Goal: Task Accomplishment & Management: Manage account settings

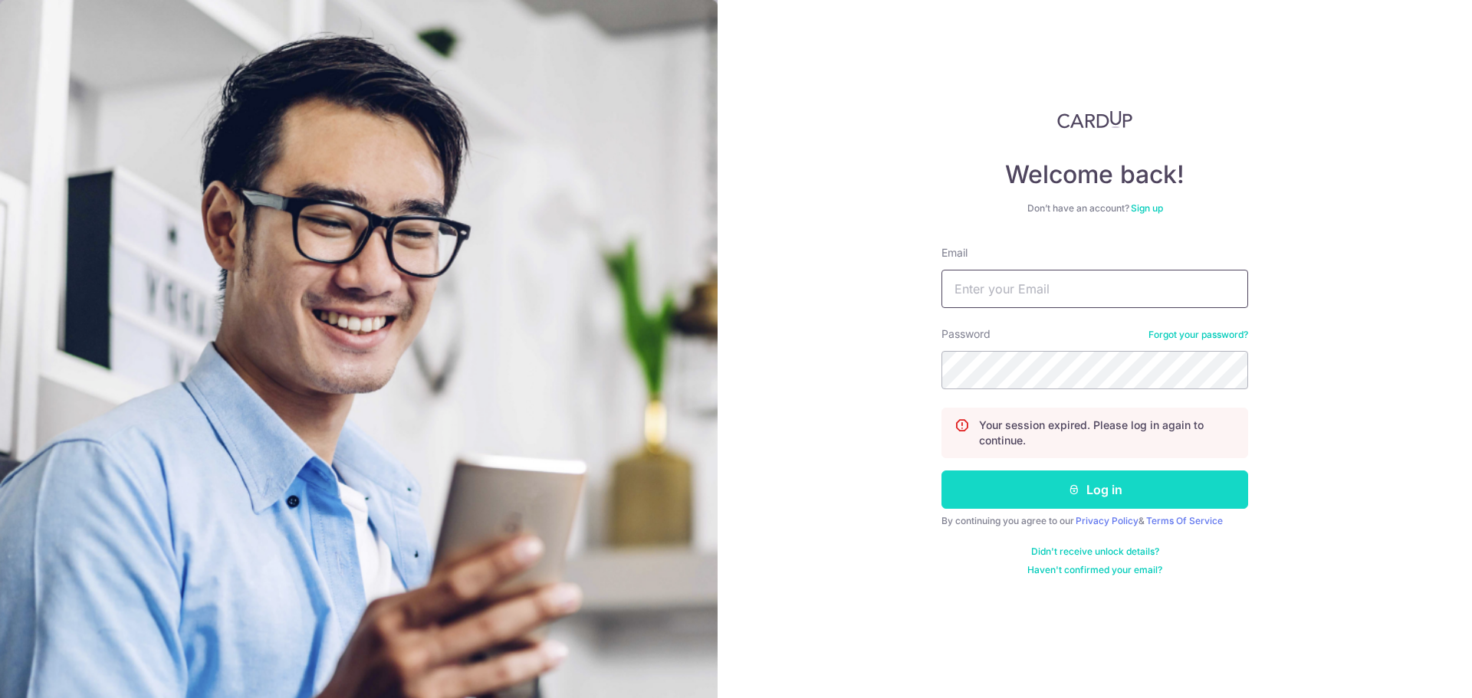
type input "[PERSON_NAME][EMAIL_ADDRESS][PERSON_NAME][DOMAIN_NAME]"
click at [1048, 487] on button "Log in" at bounding box center [1094, 490] width 307 height 38
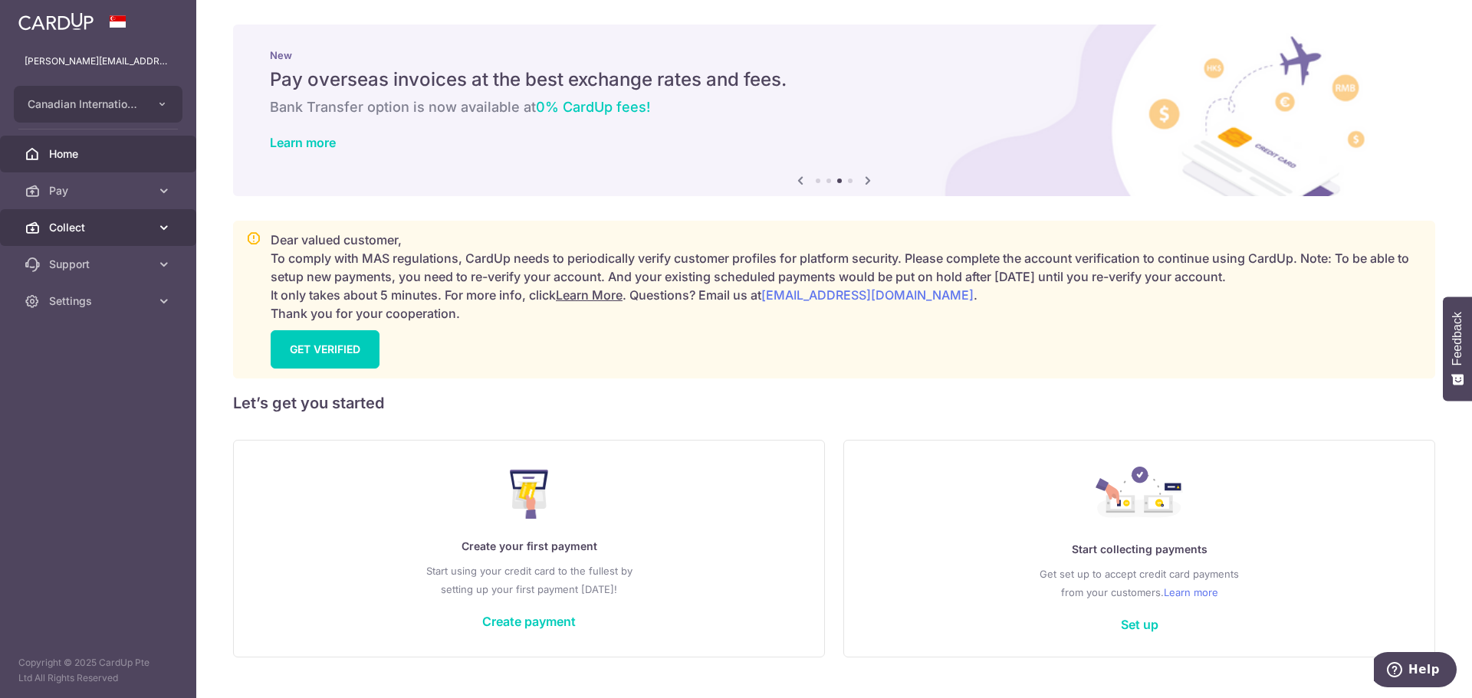
click at [68, 226] on span "Collect" at bounding box center [99, 227] width 101 height 15
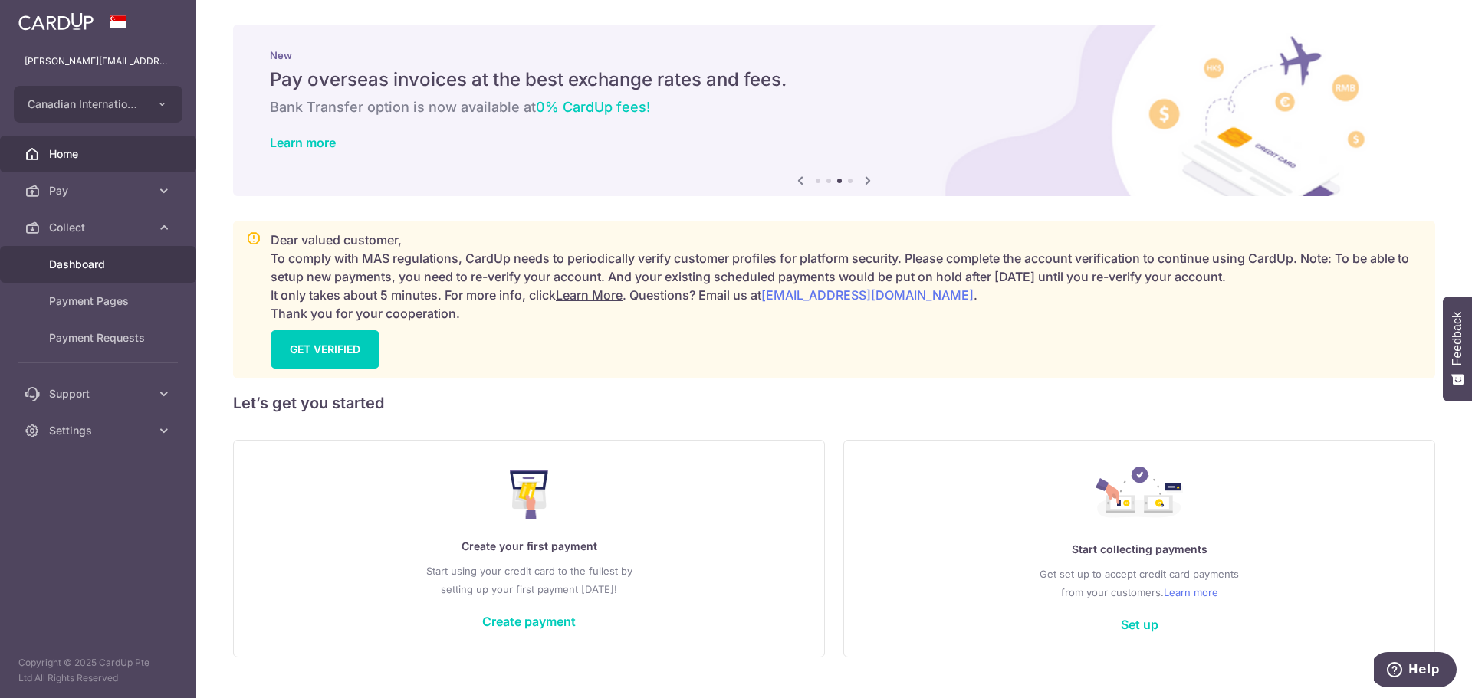
click at [84, 273] on link "Dashboard" at bounding box center [98, 264] width 196 height 37
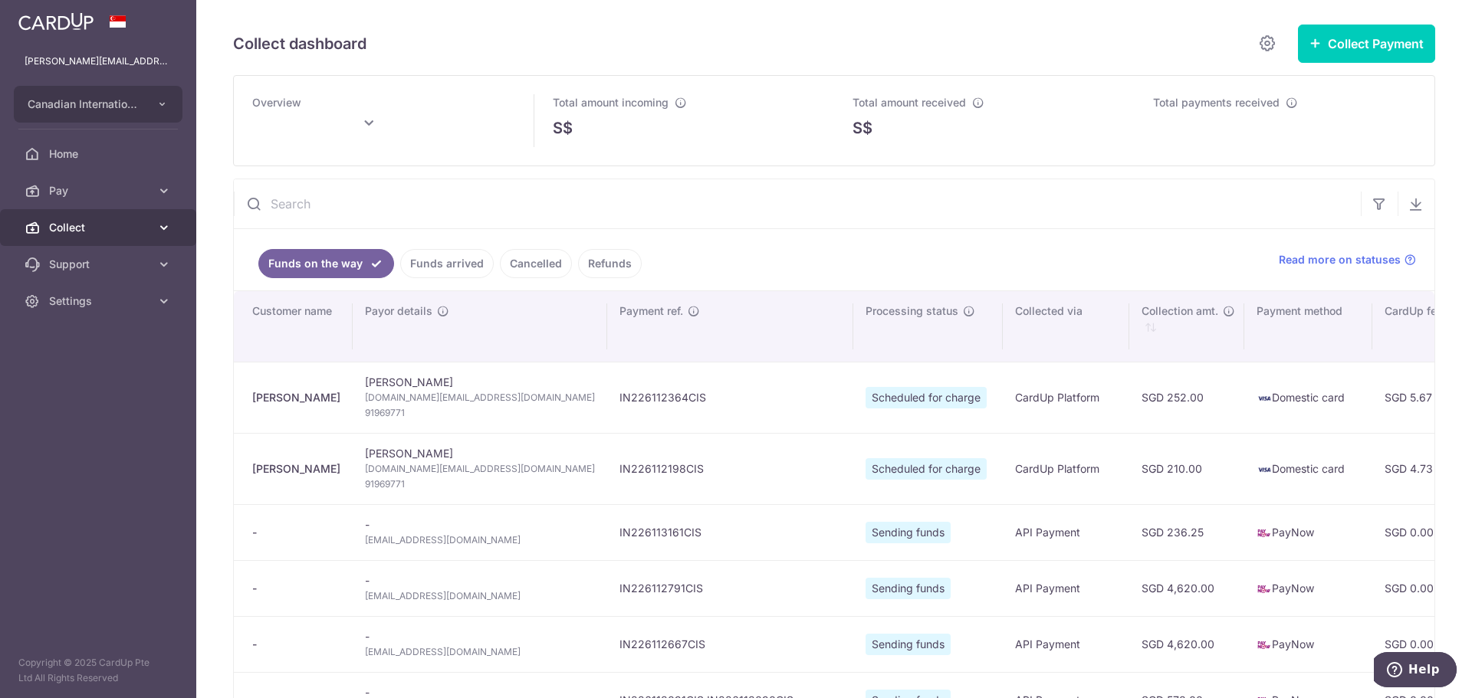
click at [141, 226] on span "Collect" at bounding box center [99, 227] width 101 height 15
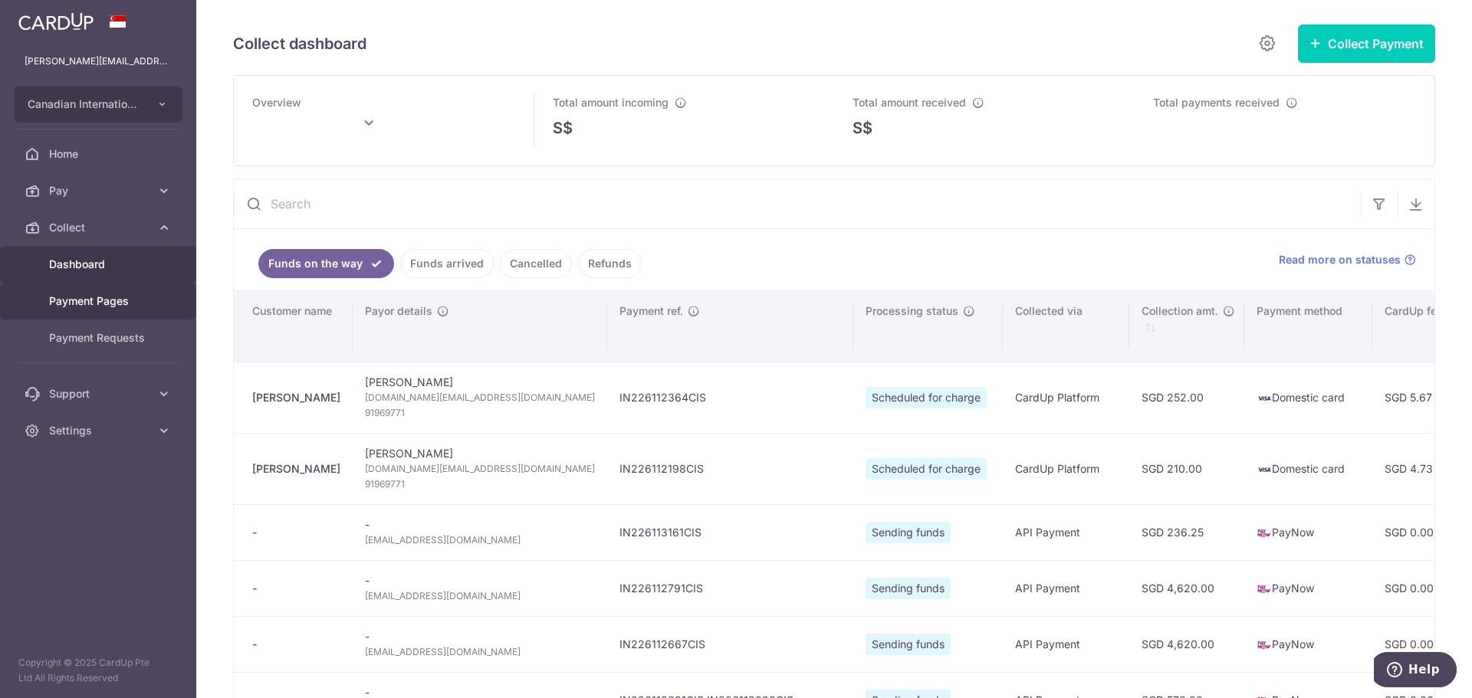
click at [137, 288] on link "Payment Pages" at bounding box center [98, 301] width 196 height 37
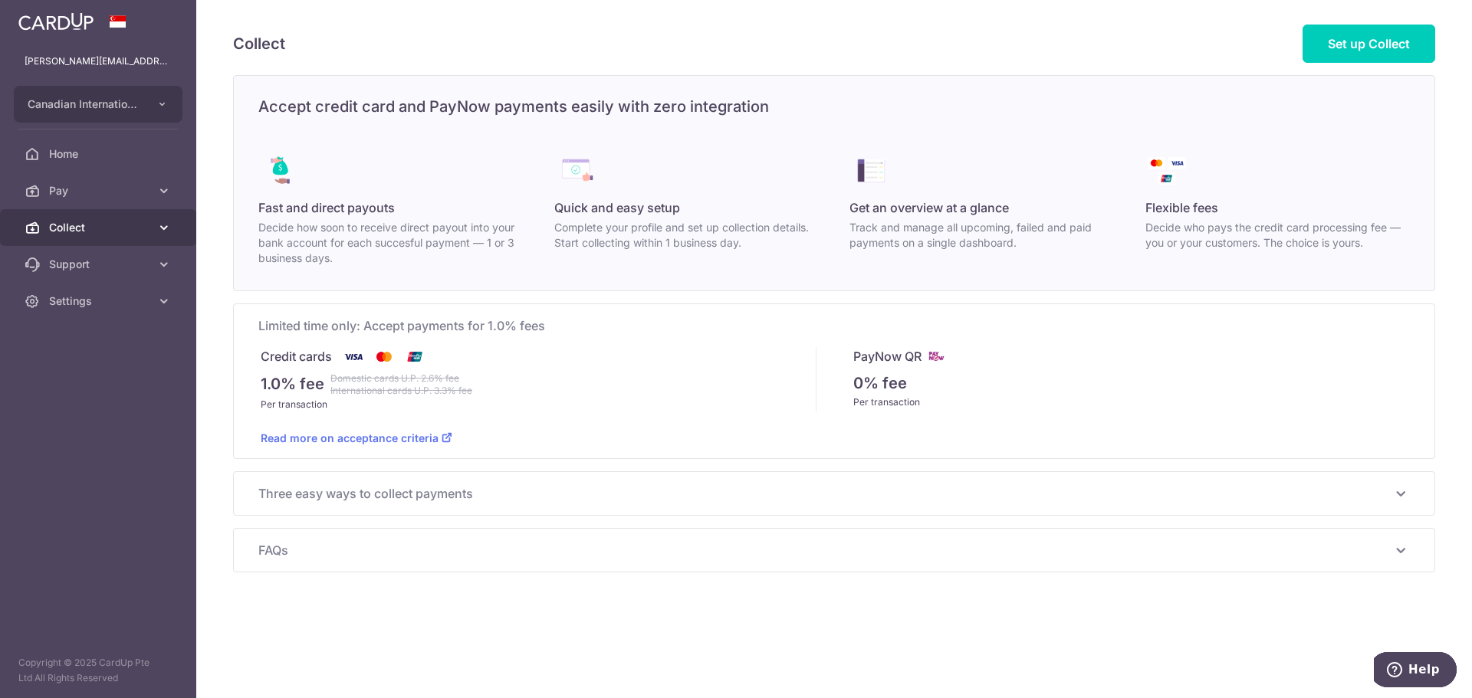
click at [137, 232] on span "Collect" at bounding box center [99, 227] width 101 height 15
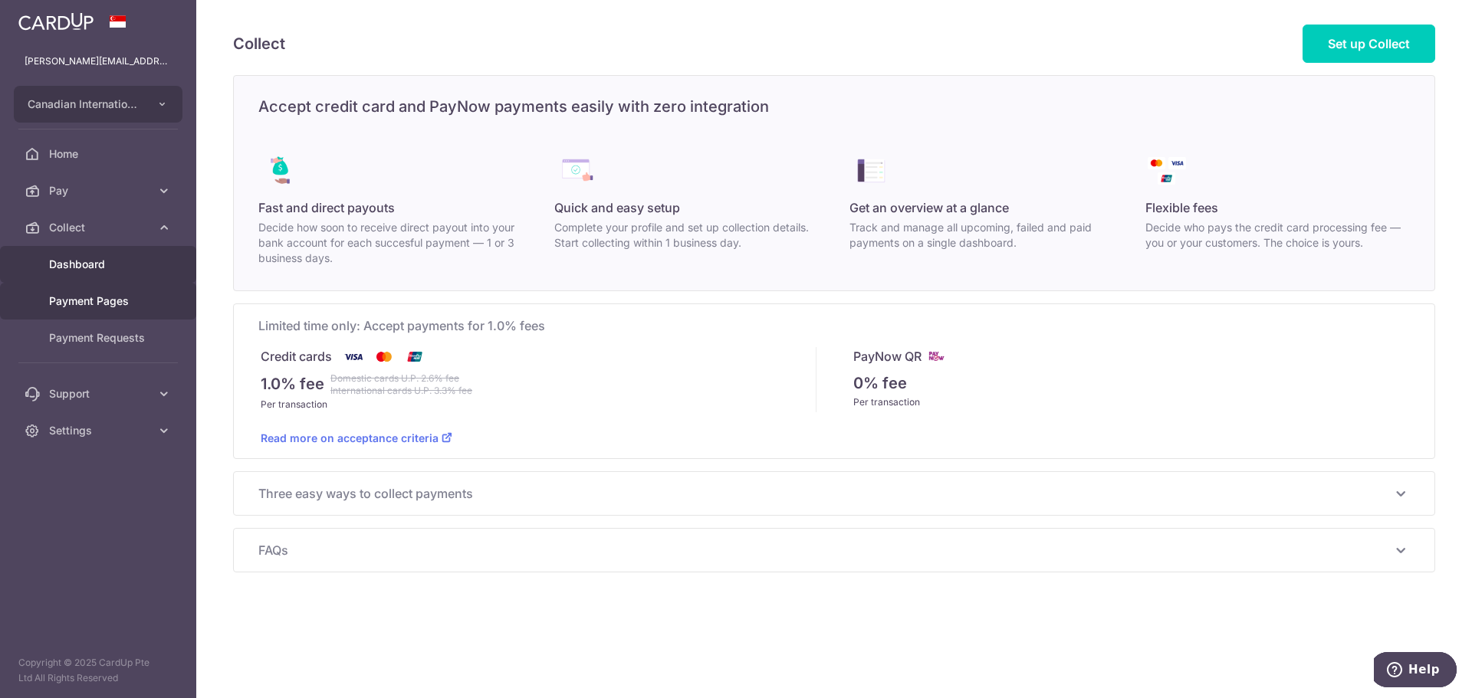
click at [103, 267] on span "Dashboard" at bounding box center [99, 264] width 101 height 15
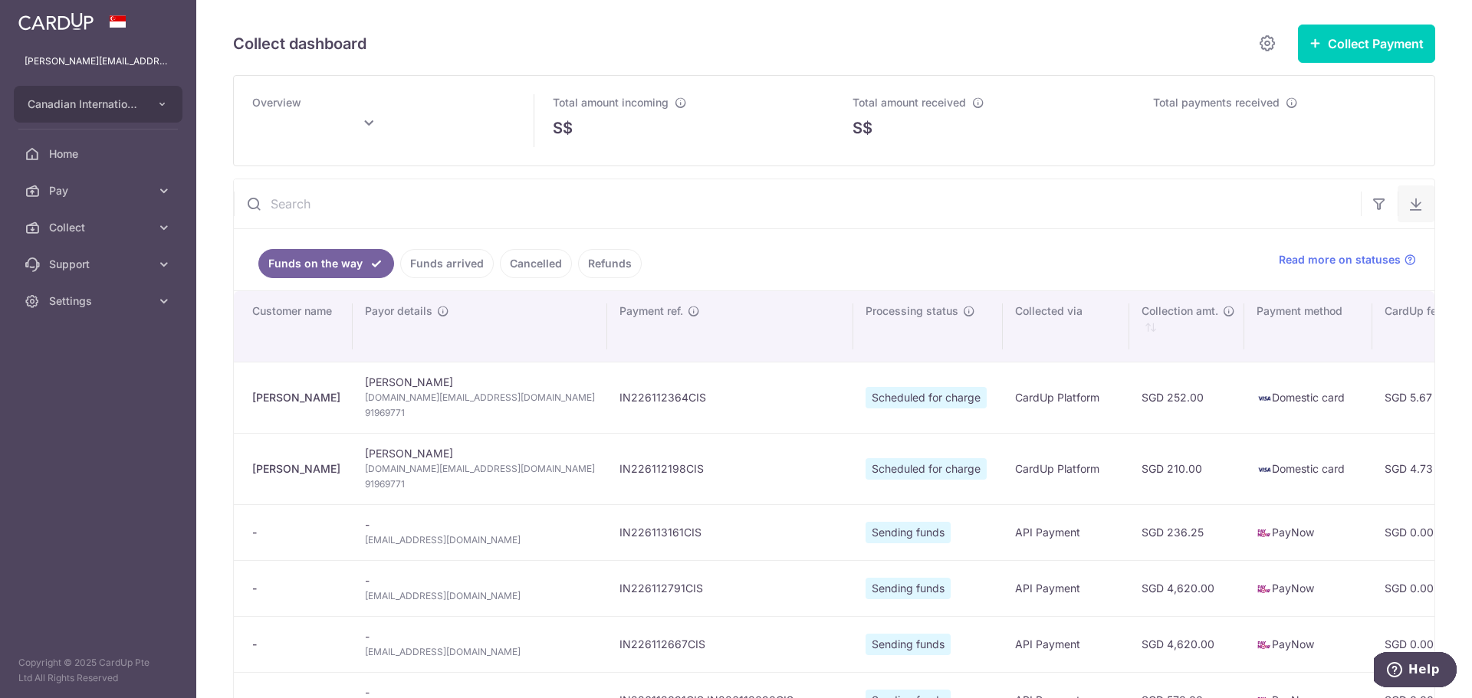
click at [1408, 210] on icon "button" at bounding box center [1415, 203] width 15 height 15
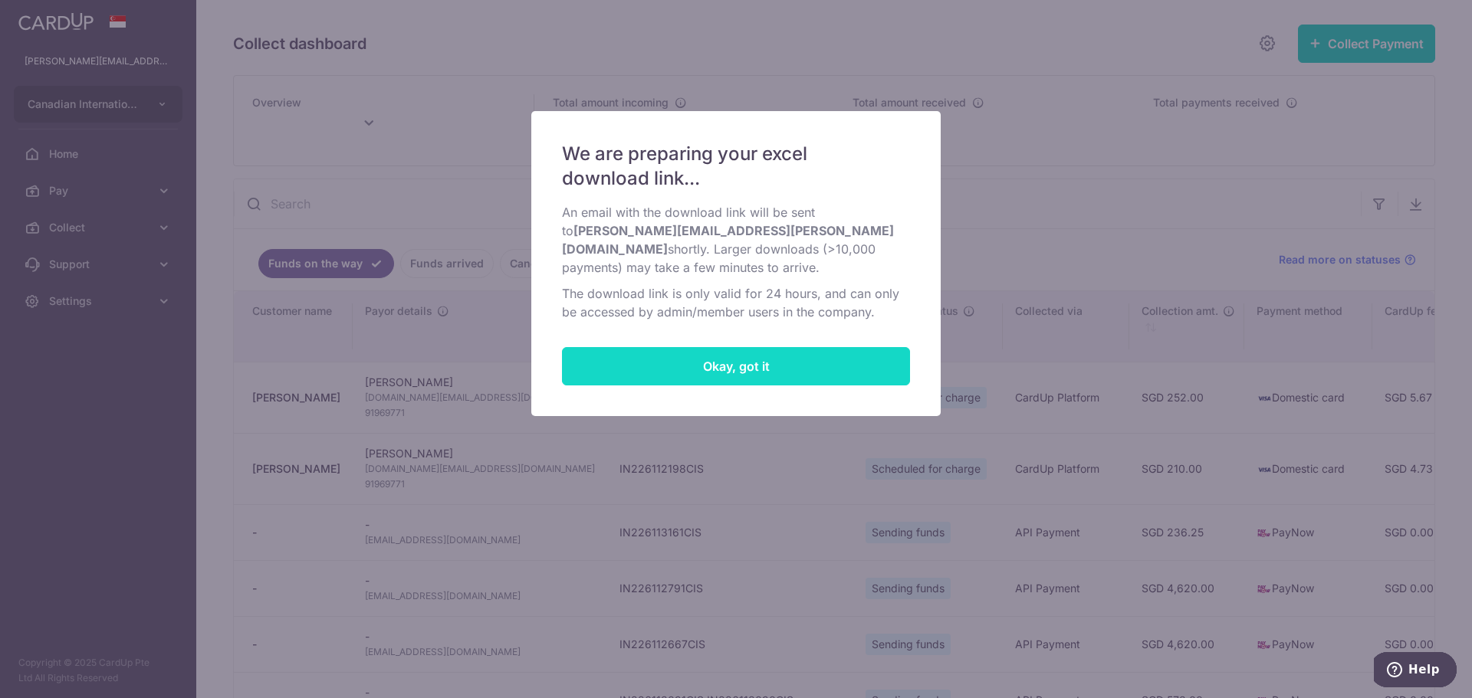
click at [708, 353] on button "Okay, got it" at bounding box center [736, 366] width 348 height 38
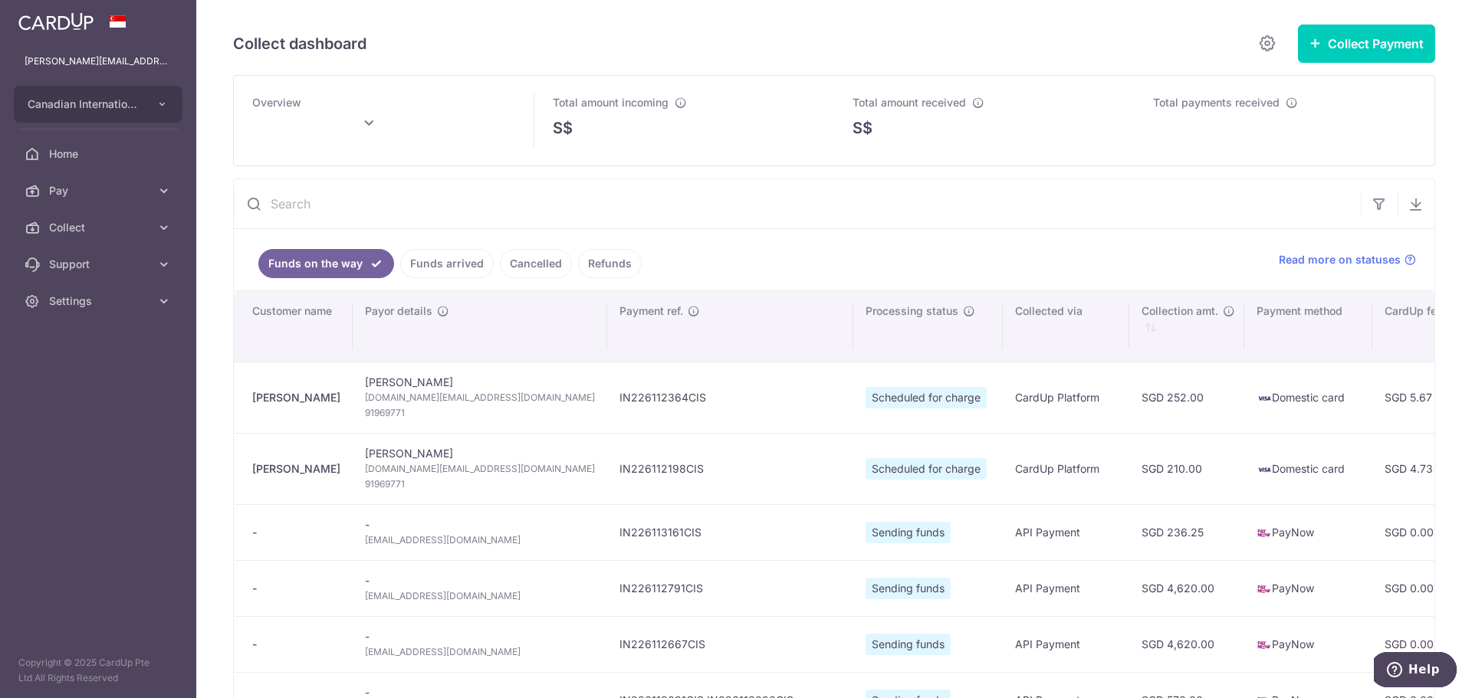
type input "[DATE]"
